Goal: Manage account settings

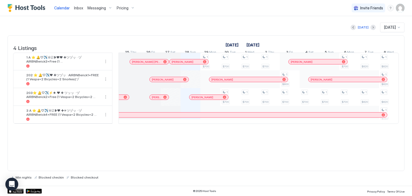
scroll to position [0, 230]
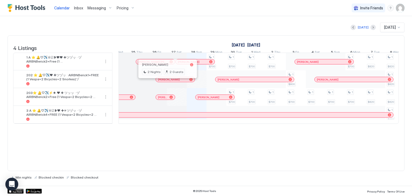
click at [166, 82] on div at bounding box center [166, 79] width 4 height 4
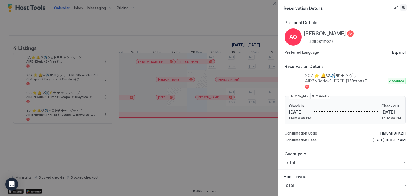
click at [404, 9] on button "Inbox" at bounding box center [403, 7] width 6 height 6
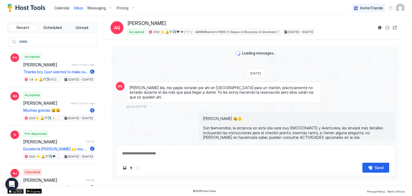
scroll to position [918, 0]
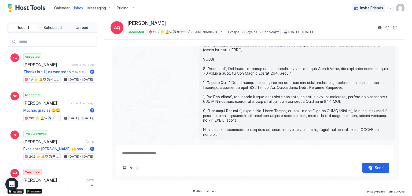
click at [372, 150] on div "Scheduled Messages" at bounding box center [370, 153] width 36 height 6
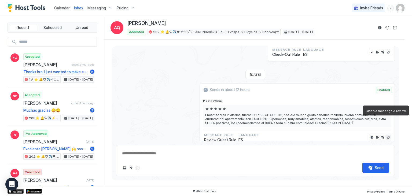
click at [386, 134] on button "Disable message & review" at bounding box center [388, 136] width 5 height 5
type textarea "*"
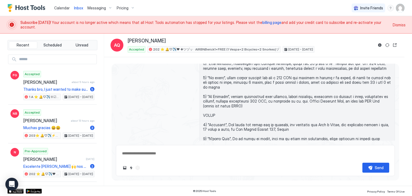
scroll to position [1103, 0]
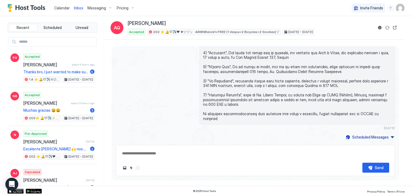
type textarea "*"
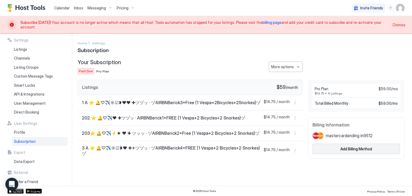
click at [368, 149] on div "Add Billing Method" at bounding box center [356, 149] width 32 height 6
